Goal: Task Accomplishment & Management: Manage account settings

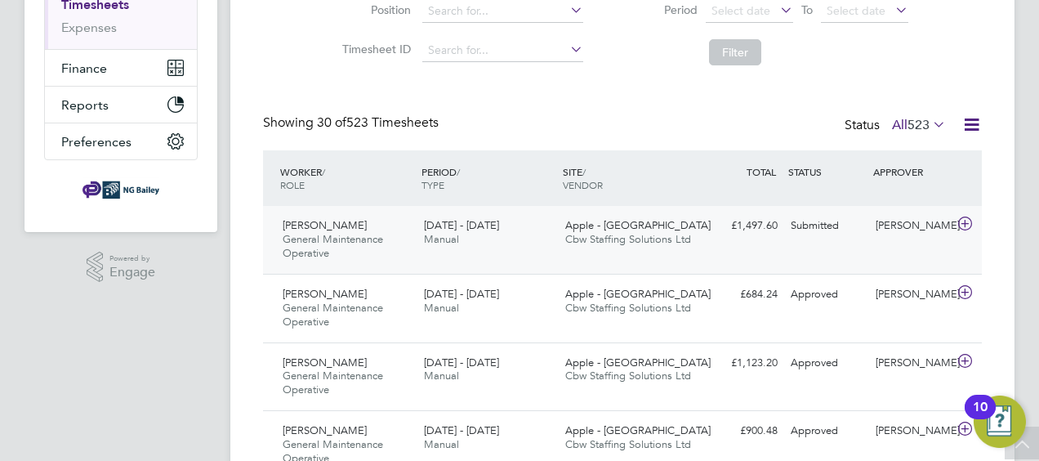
click at [314, 229] on span "[PERSON_NAME]" at bounding box center [325, 225] width 84 height 14
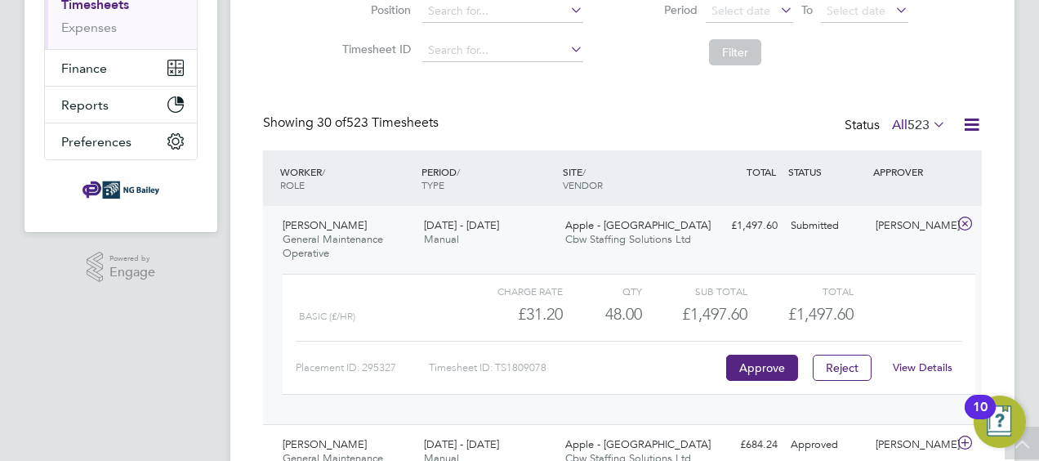
click at [923, 371] on link "View Details" at bounding box center [923, 367] width 60 height 14
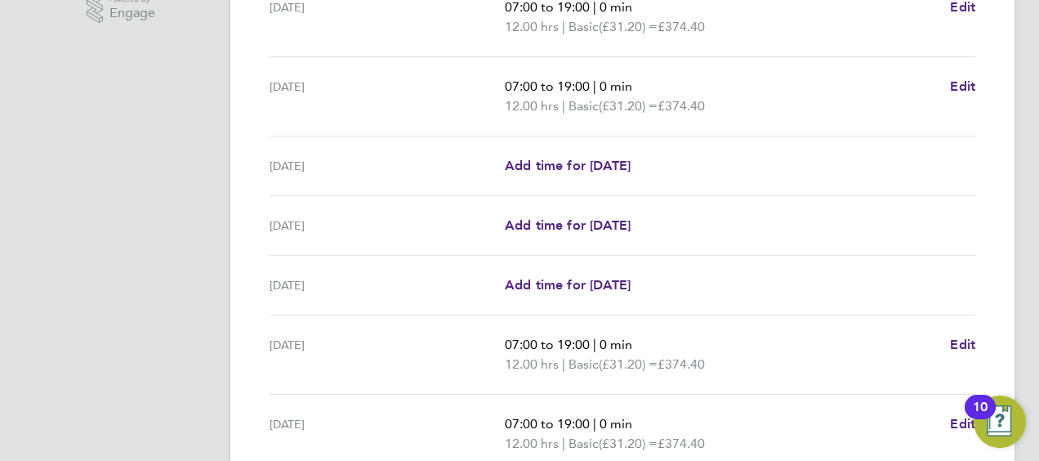
scroll to position [697, 0]
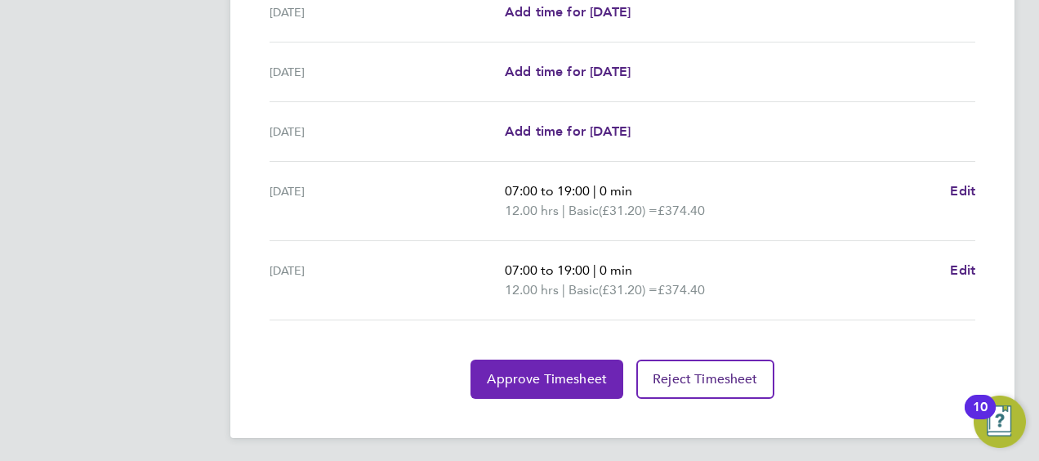
click at [530, 381] on span "Approve Timesheet" at bounding box center [547, 379] width 120 height 16
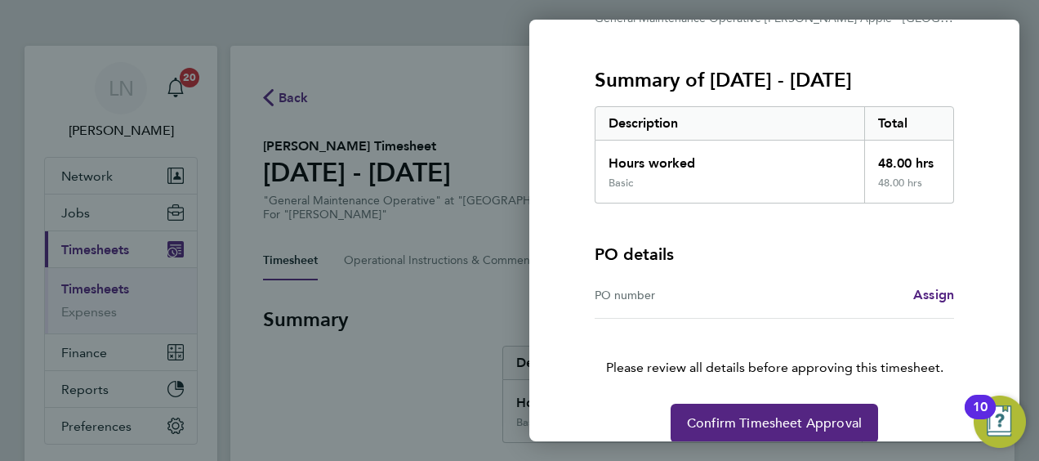
scroll to position [207, 0]
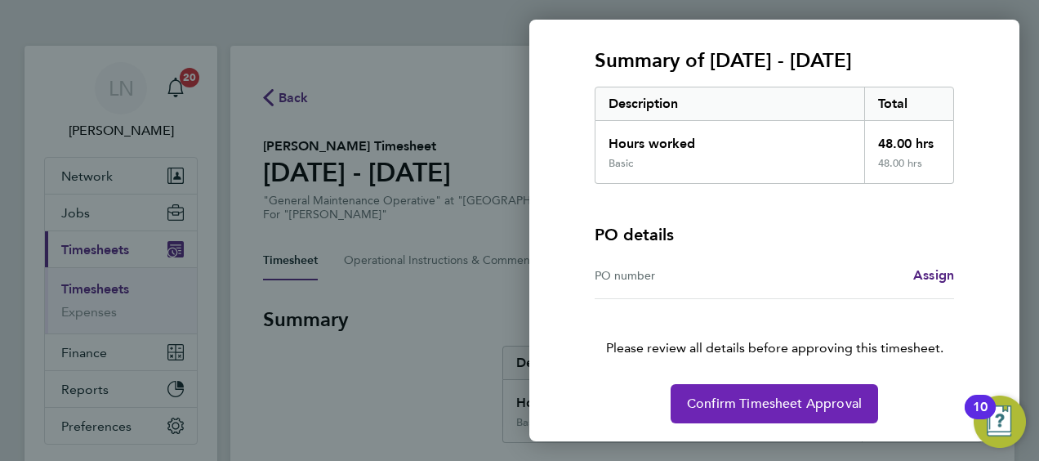
click at [778, 399] on span "Confirm Timesheet Approval" at bounding box center [774, 403] width 175 height 16
